Goal: Task Accomplishment & Management: Manage account settings

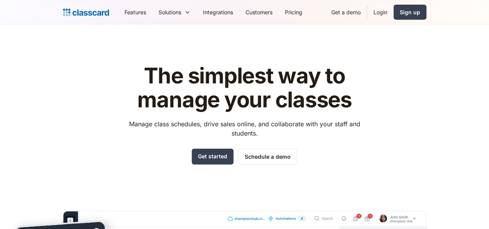
click at [394, 12] on link "Login" at bounding box center [380, 11] width 26 height 17
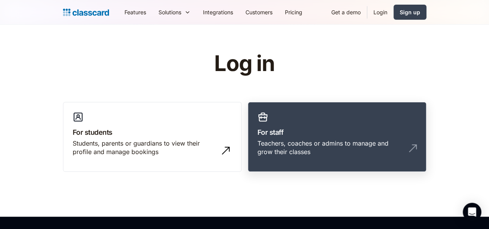
click at [309, 123] on link "For staff Teachers, coaches or admins to manage and grow their classes" at bounding box center [337, 137] width 179 height 70
